Goal: Transaction & Acquisition: Purchase product/service

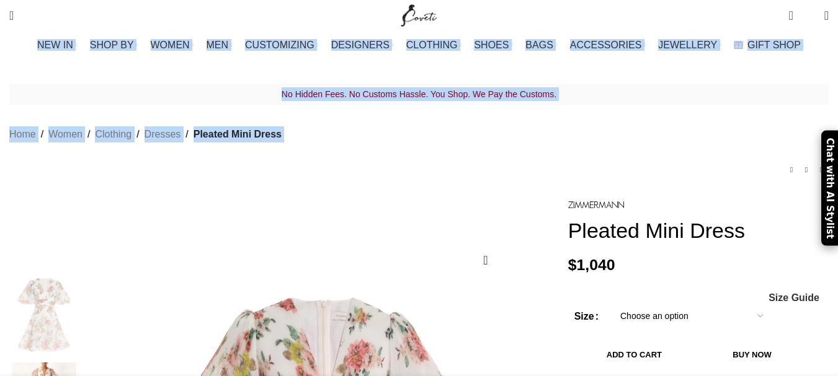
click at [807, 45] on div "NEW IN WHAT'S NEW New this week New in clothing New in [GEOGRAPHIC_DATA] New in…" at bounding box center [418, 45] width 831 height 25
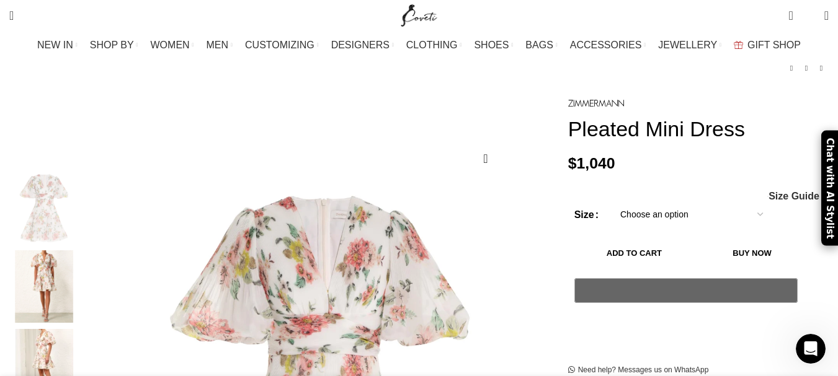
scroll to position [58, 0]
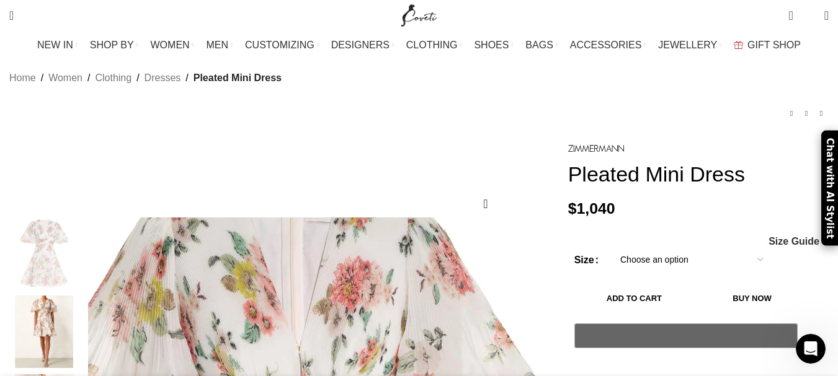
scroll to position [0, 522]
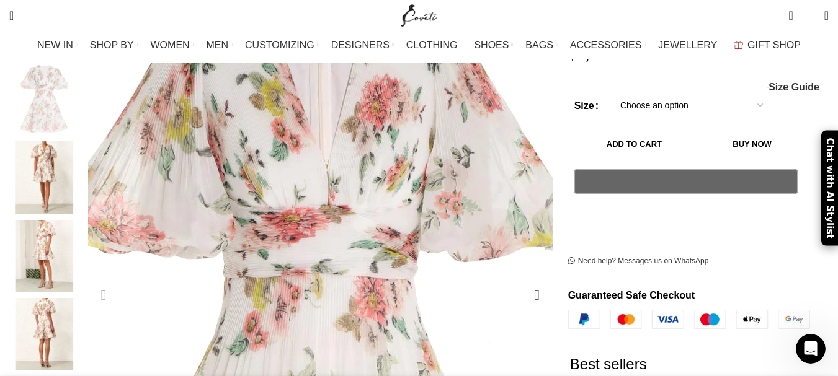
scroll to position [0, 653]
click at [294, 154] on img "1 / 5" at bounding box center [314, 363] width 620 height 806
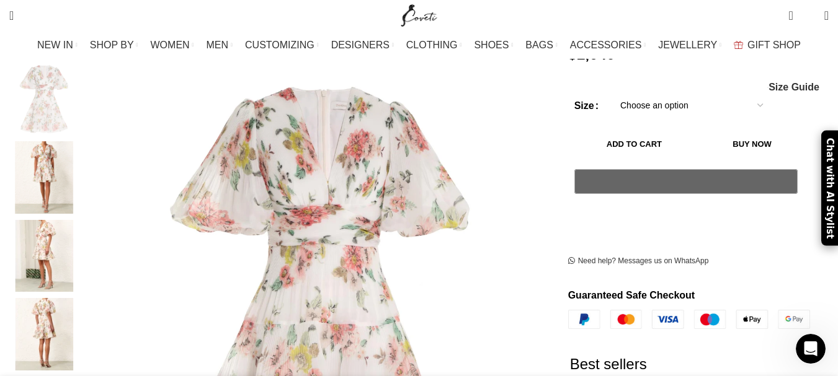
scroll to position [0, 914]
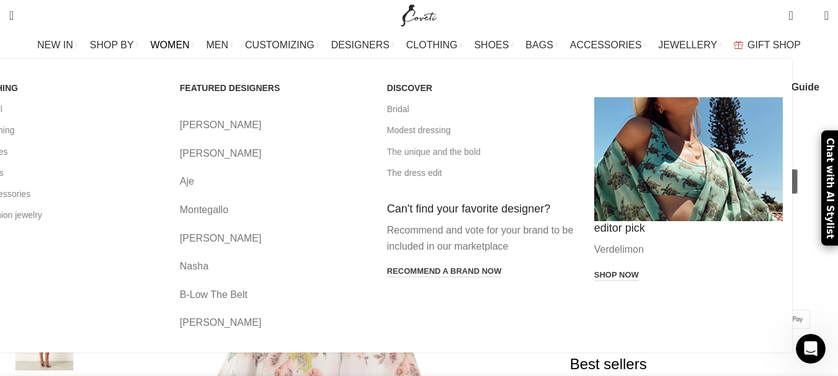
click at [194, 37] on link "WOMEN" at bounding box center [172, 45] width 43 height 25
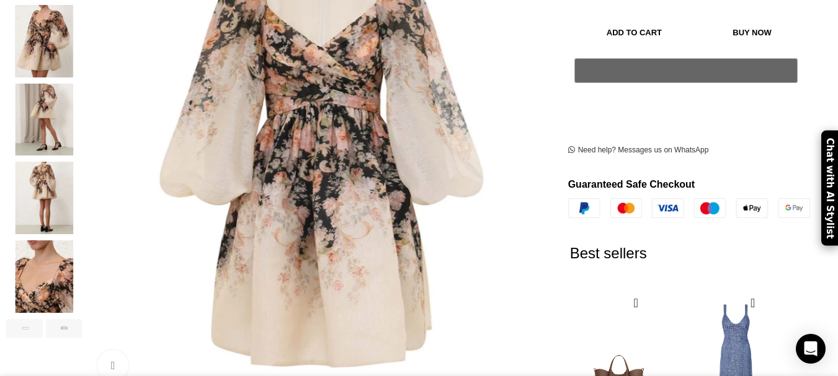
scroll to position [0, 261]
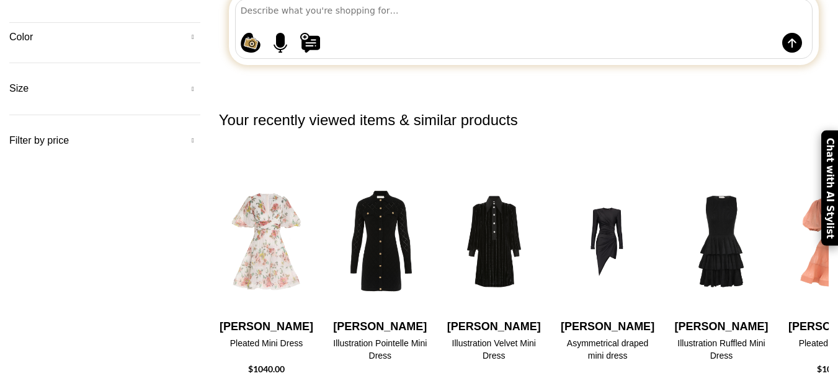
scroll to position [257, 0]
